Goal: Download file/media: Obtain a digital file from the website

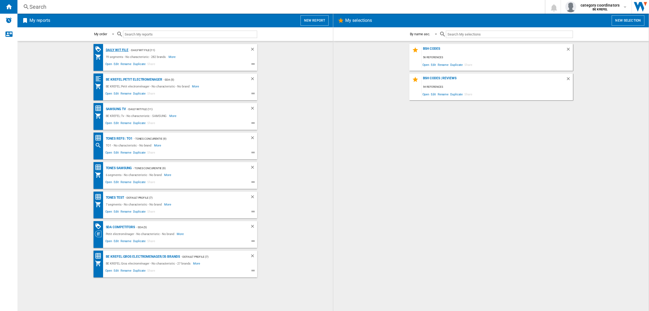
click at [120, 49] on div "Daily WIT file" at bounding box center [117, 50] width 24 height 7
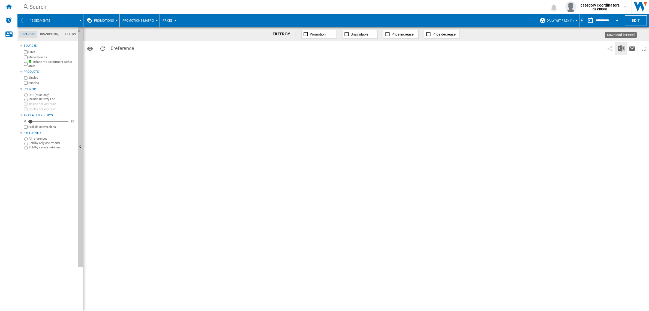
click at [622, 48] on img "Download in Excel" at bounding box center [621, 48] width 7 height 7
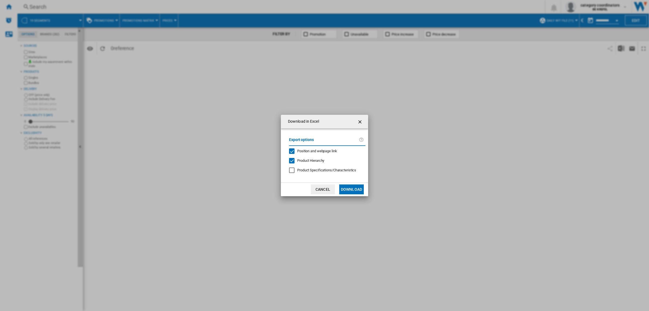
click at [355, 187] on button "Download" at bounding box center [351, 189] width 25 height 10
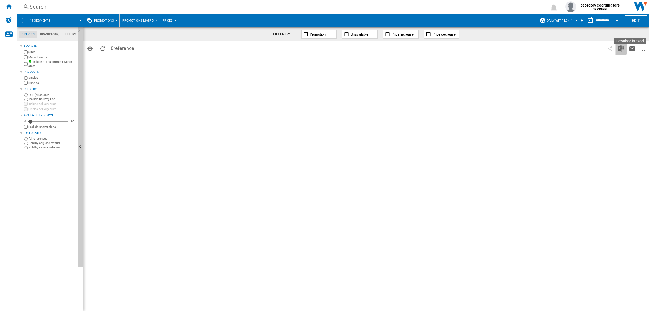
click at [620, 50] on img "Download in Excel" at bounding box center [621, 48] width 7 height 7
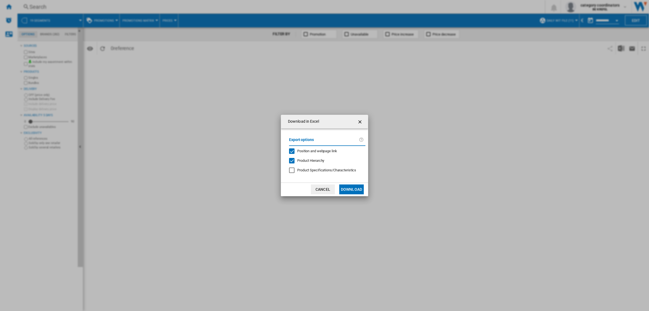
click at [357, 185] on button "Download" at bounding box center [351, 189] width 25 height 10
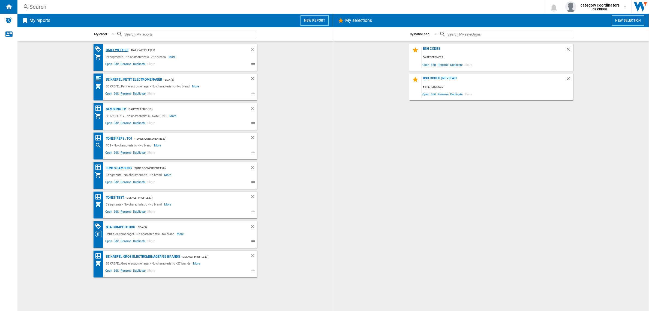
click at [116, 51] on div "Daily WIT file" at bounding box center [117, 50] width 24 height 7
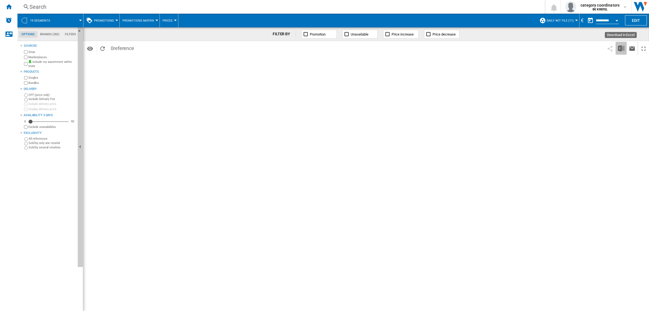
click at [622, 49] on img "Download in Excel" at bounding box center [621, 48] width 7 height 7
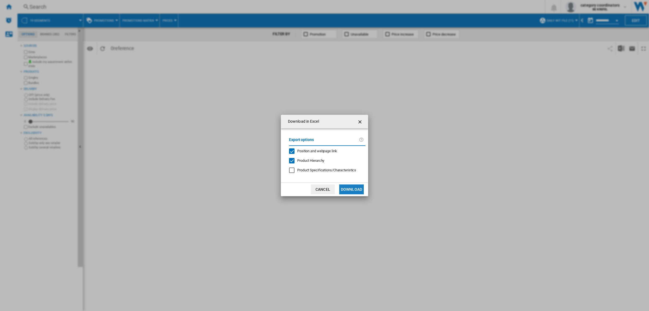
click at [357, 187] on button "Download" at bounding box center [351, 189] width 25 height 10
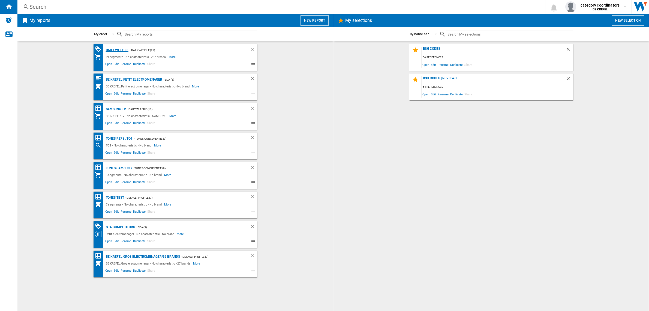
click at [119, 50] on div "Daily WIT file" at bounding box center [117, 50] width 24 height 7
click at [120, 50] on div "Daily WIT file" at bounding box center [117, 50] width 24 height 7
click at [116, 47] on div "Daily WIT file" at bounding box center [117, 50] width 24 height 7
click at [118, 48] on div "Daily WIT file" at bounding box center [117, 50] width 24 height 7
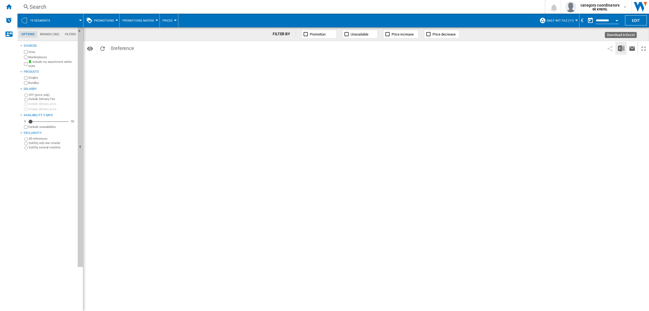
click at [622, 49] on img "Download in Excel" at bounding box center [621, 48] width 7 height 7
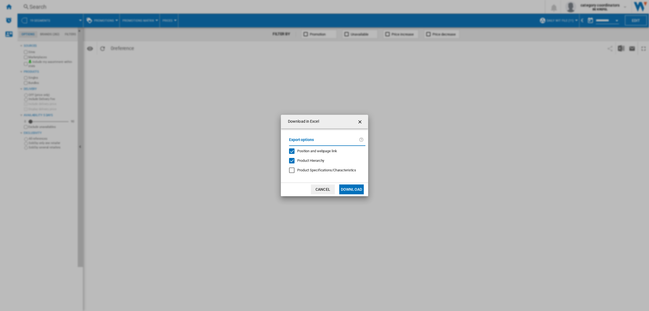
click at [362, 122] on ng-md-icon "getI18NText('BUTTONS.CLOSE_DIALOG')" at bounding box center [360, 121] width 7 height 7
